Goal: Task Accomplishment & Management: Manage account settings

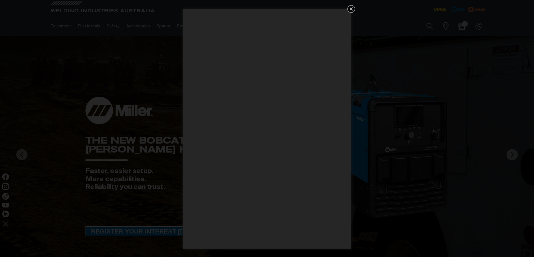
click at [351, 8] on icon "Get 5 WIA Welding Guides Free!" at bounding box center [350, 8] width 3 height 3
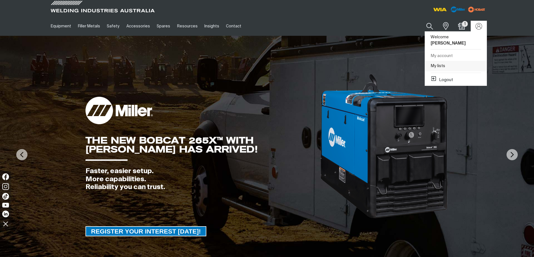
click at [442, 61] on link "My lists" at bounding box center [456, 66] width 62 height 10
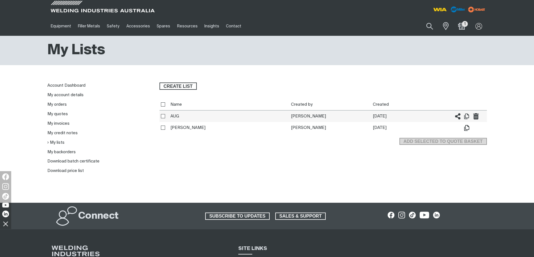
click at [308, 118] on td "[PERSON_NAME]" at bounding box center [330, 117] width 82 height 12
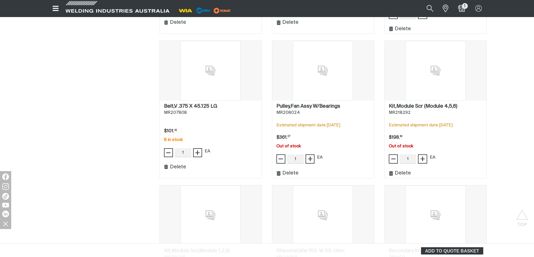
scroll to position [252, 0]
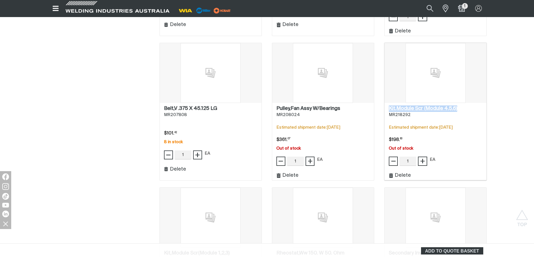
drag, startPoint x: 388, startPoint y: 107, endPoint x: 456, endPoint y: 110, distance: 68.7
click at [456, 110] on div "Kit,Module Scr (Module 4,5,6) . MR218292 Estimated shipment date: [DATE] Price …" at bounding box center [435, 141] width 102 height 77
copy h2 "Kit,Module Scr (Module 4,5,6)"
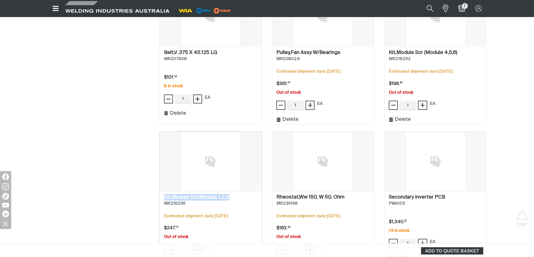
drag, startPoint x: 161, startPoint y: 196, endPoint x: 229, endPoint y: 197, distance: 68.1
click at [229, 197] on div "Kit,Module Scr(Module 1,2,3) . MR218296 Estimated shipment date: [DATE] Price $…" at bounding box center [211, 230] width 102 height 77
copy h2 "Kit,Module Scr(Module 1,2,3)"
